Goal: Transaction & Acquisition: Purchase product/service

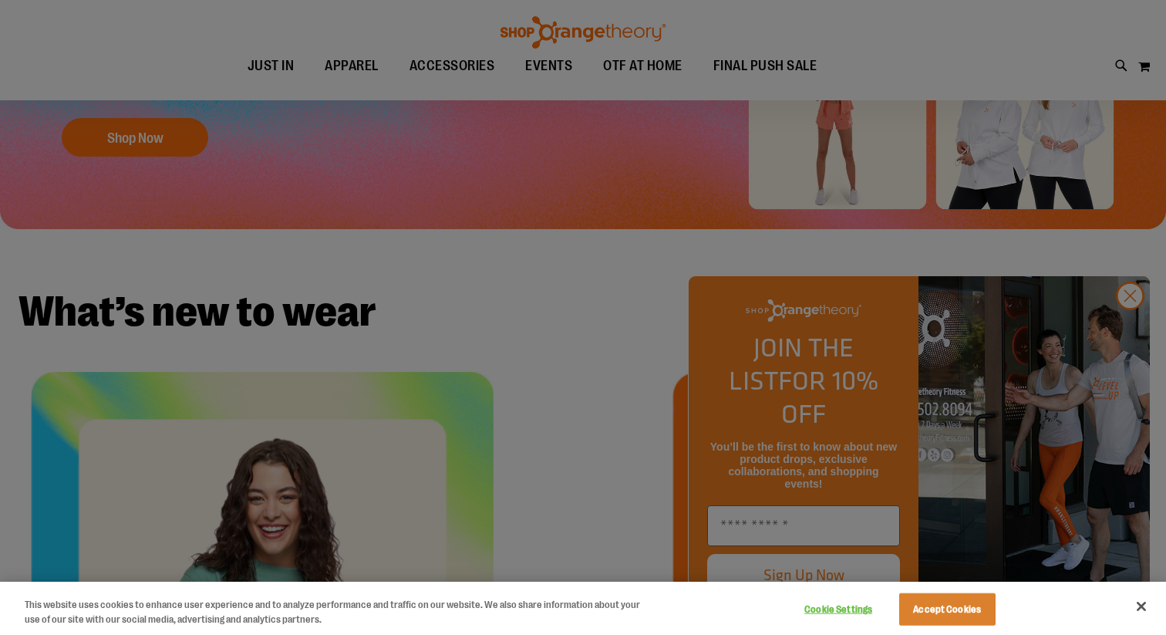
scroll to position [358, 0]
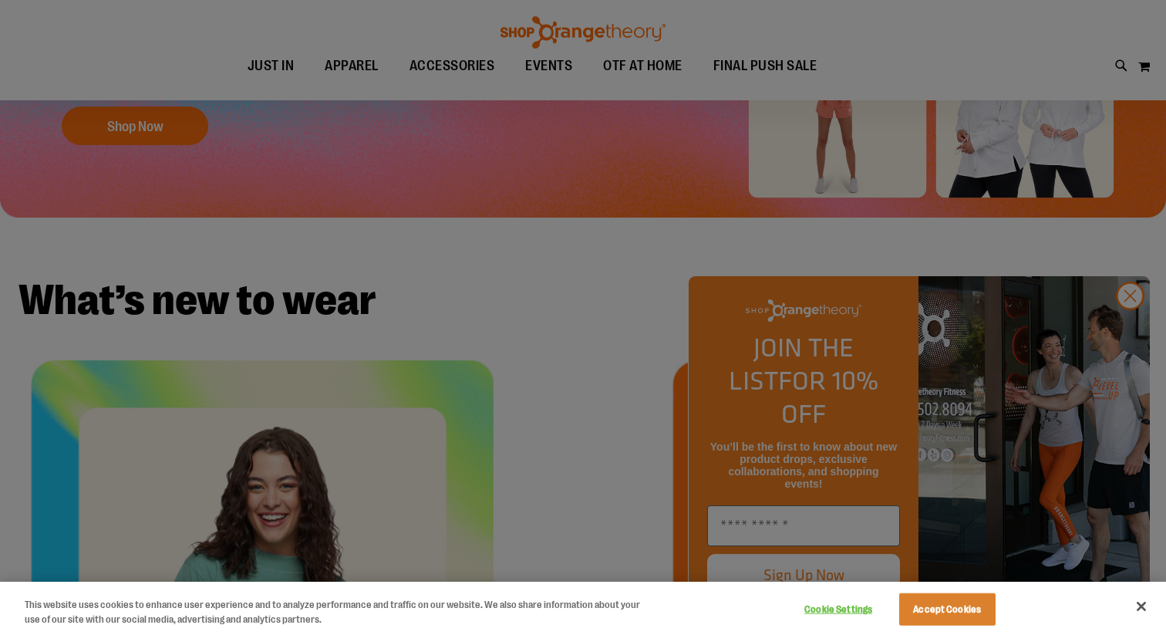
click at [1135, 326] on div at bounding box center [583, 317] width 1166 height 635
click at [1138, 609] on button "Close" at bounding box center [1142, 606] width 34 height 34
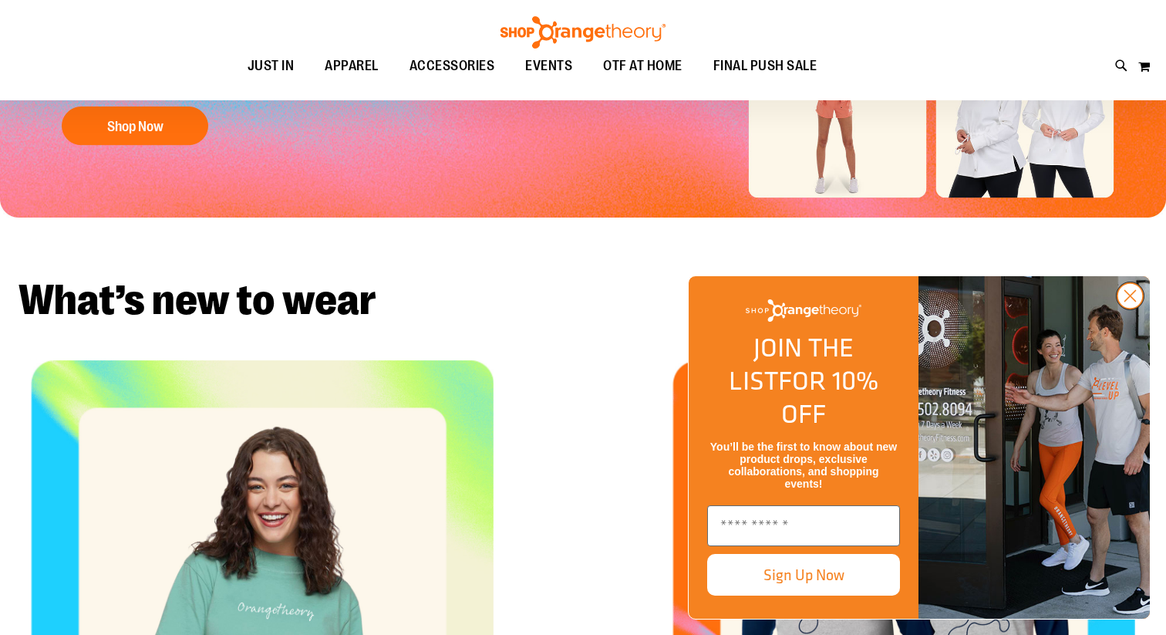
click at [1127, 302] on icon "Close dialog" at bounding box center [1130, 296] width 11 height 11
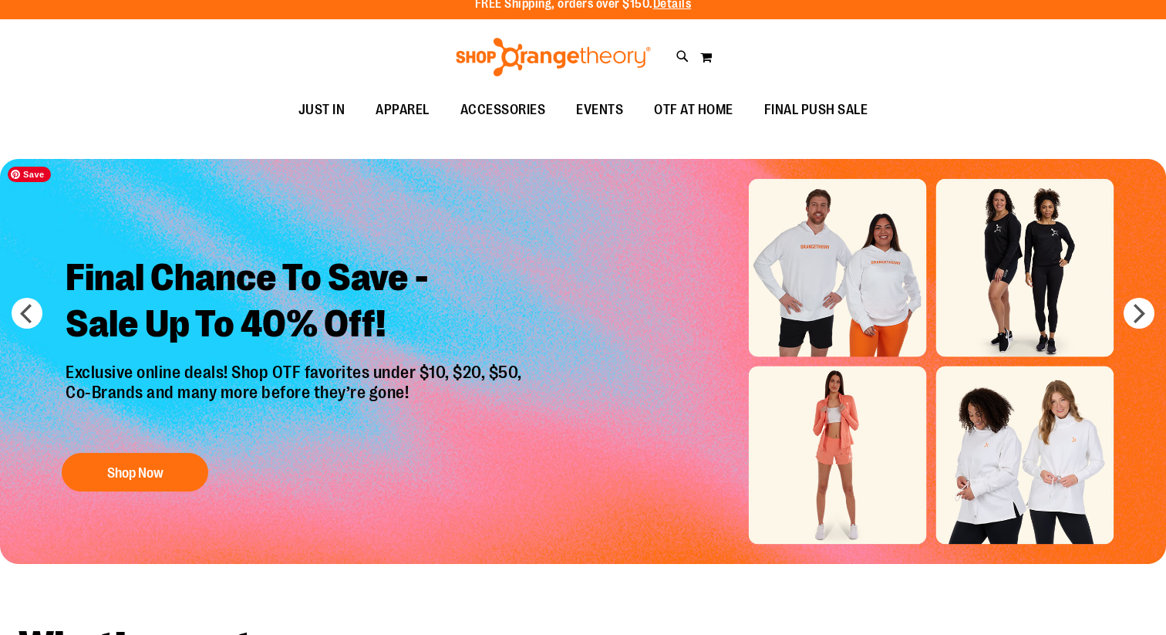
scroll to position [0, 0]
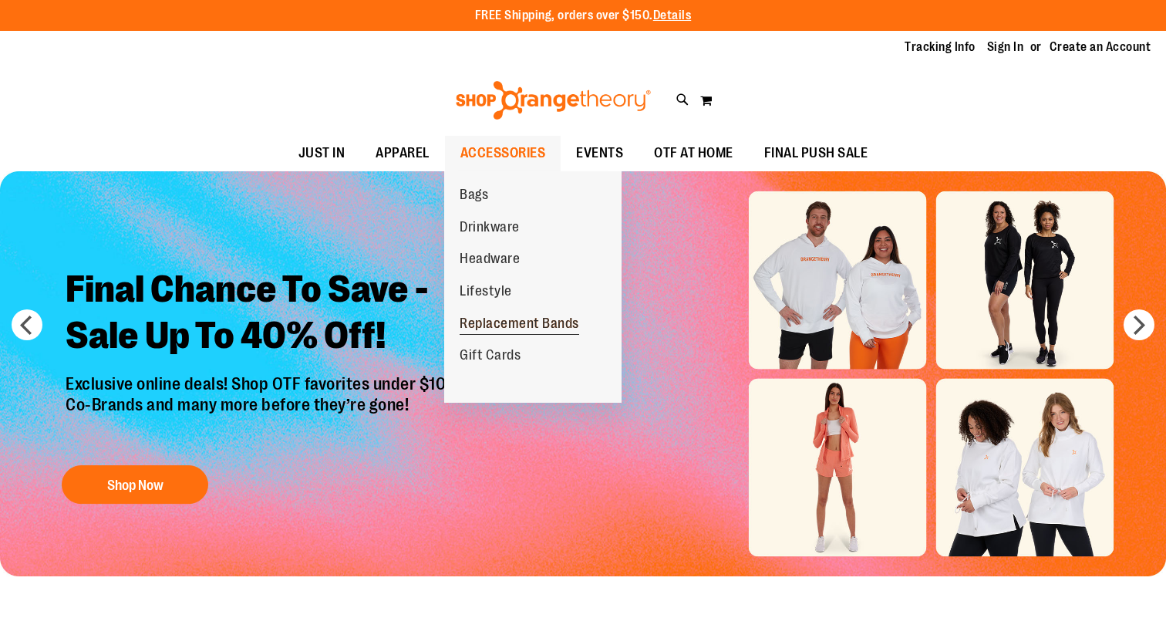
click at [506, 322] on span "Replacement Bands" at bounding box center [520, 324] width 120 height 19
